Goal: Task Accomplishment & Management: Manage account settings

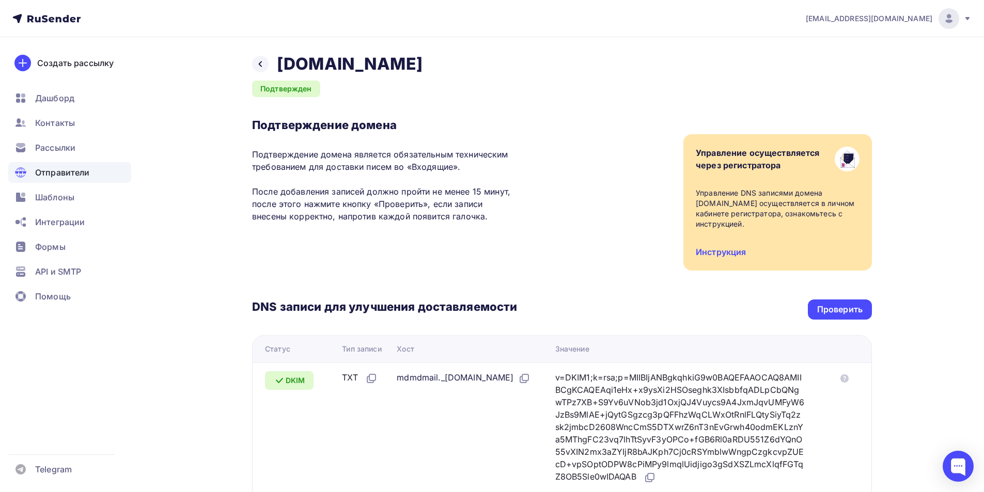
click at [955, 470] on div at bounding box center [957, 466] width 31 height 31
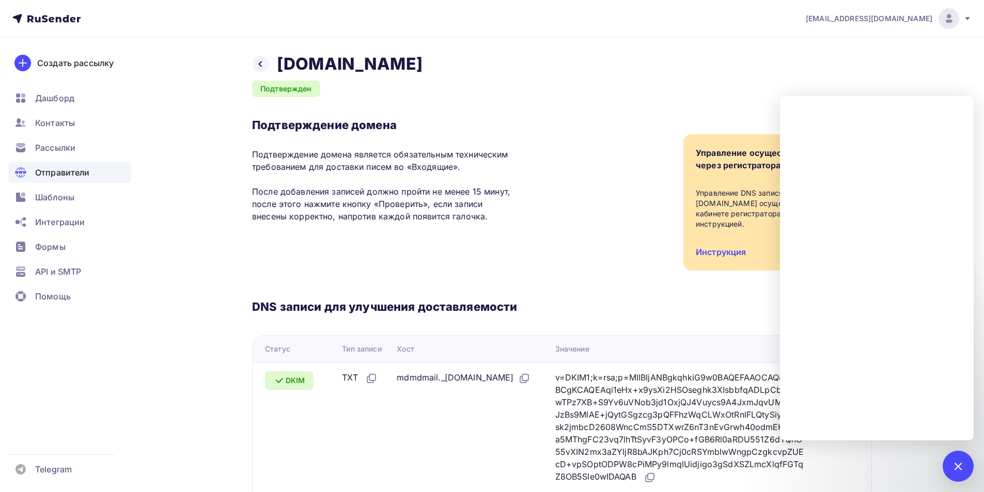
click at [966, 22] on icon at bounding box center [967, 18] width 8 height 8
click at [839, 43] on span "Аккаунт" at bounding box center [833, 45] width 34 height 12
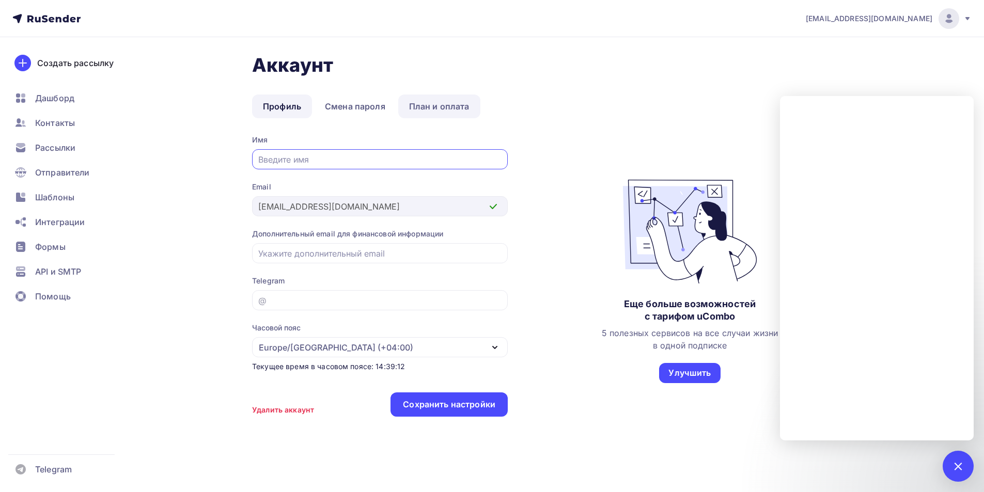
click at [442, 105] on link "План и оплата" at bounding box center [439, 106] width 82 height 24
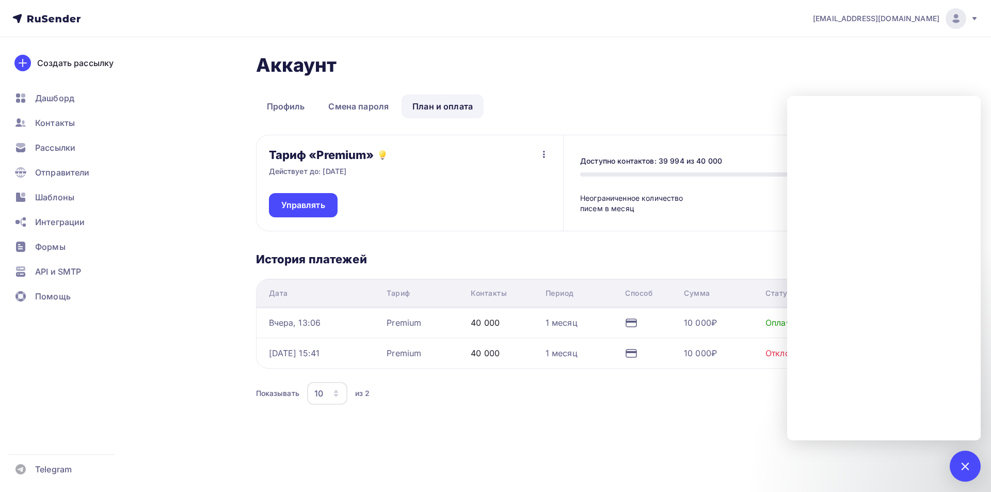
click at [687, 411] on div "Тариф «Premium» Действует до: [DATE] Управлять Отписаться Доступно контактов: 3…" at bounding box center [566, 275] width 620 height 280
click at [839, 67] on h1 "Аккаунт" at bounding box center [566, 65] width 620 height 23
click at [955, 455] on div at bounding box center [965, 466] width 31 height 31
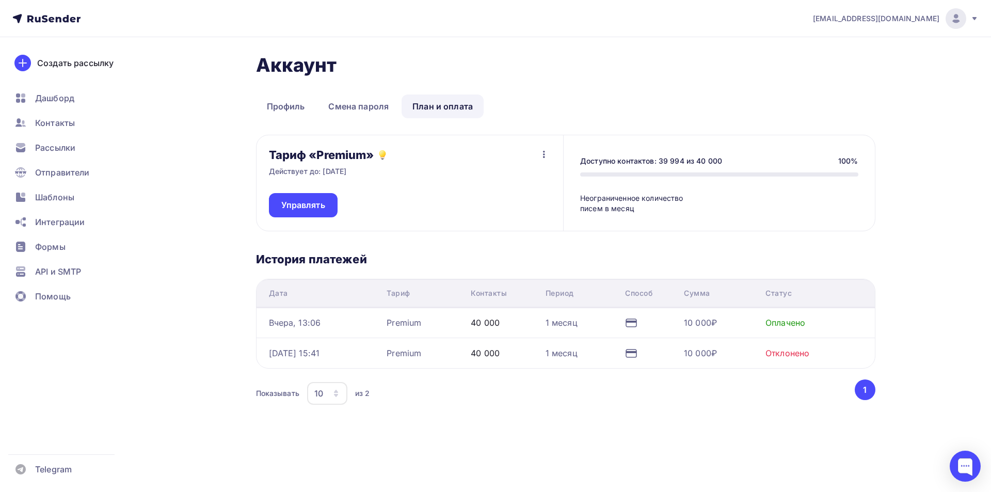
click at [545, 153] on icon "button" at bounding box center [544, 154] width 12 height 12
click at [525, 184] on div "Отписаться" at bounding box center [524, 181] width 49 height 12
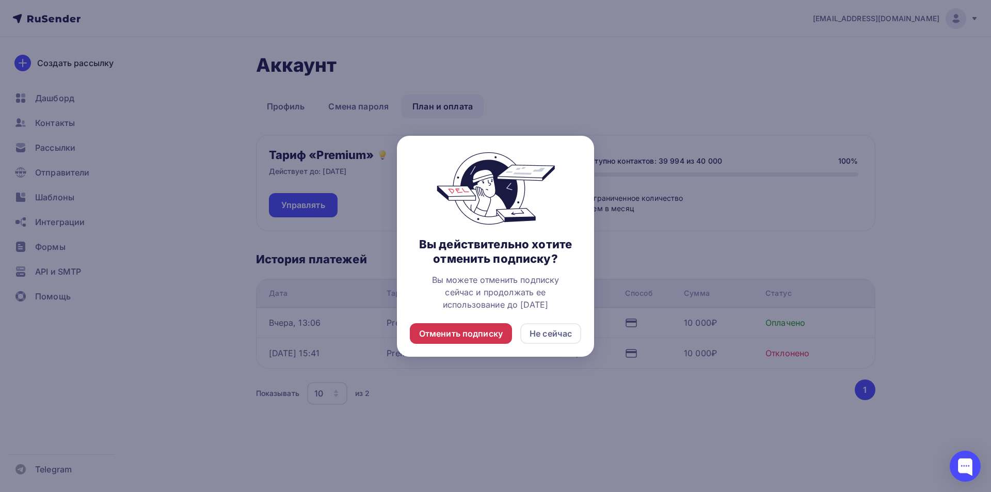
click at [478, 330] on div "Отменить подписку" at bounding box center [461, 333] width 84 height 12
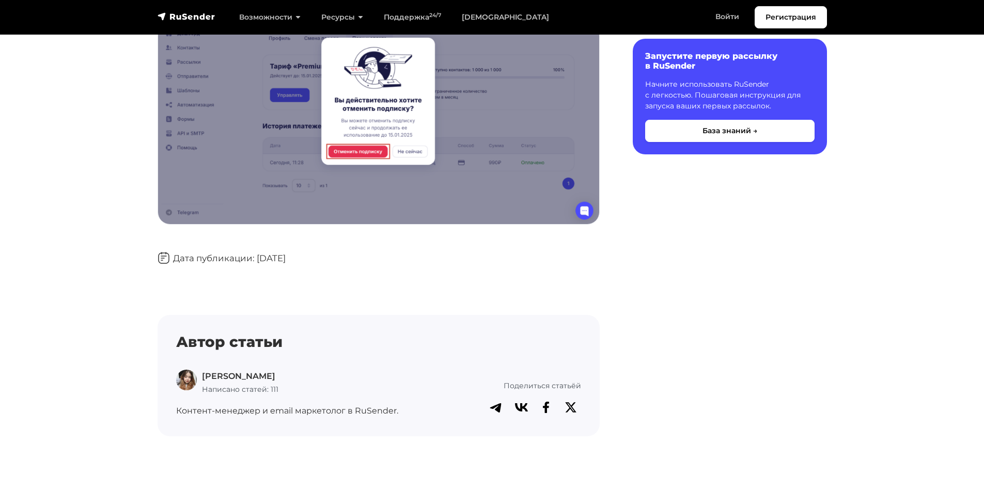
scroll to position [775, 0]
